Goal: Task Accomplishment & Management: Use online tool/utility

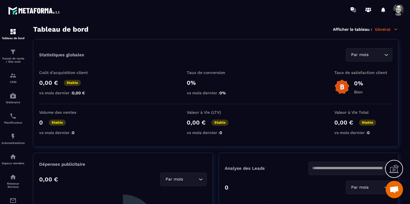
scroll to position [6167, 0]
click at [11, 52] on img at bounding box center [13, 51] width 7 height 7
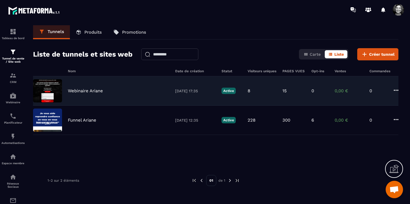
click at [54, 91] on img at bounding box center [47, 90] width 29 height 23
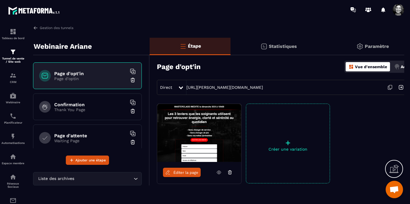
click at [188, 173] on span "Éditer la page" at bounding box center [185, 172] width 25 height 4
